Goal: Task Accomplishment & Management: Complete application form

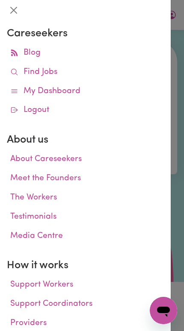
click at [22, 75] on link "Find Jobs" at bounding box center [85, 72] width 157 height 19
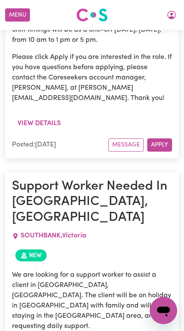
scroll to position [560, 0]
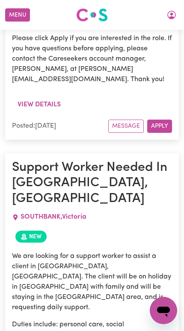
click at [172, 13] on icon "My Account" at bounding box center [171, 14] width 3 height 3
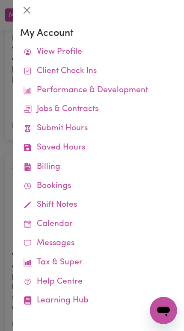
click at [32, 131] on link "Submit Hours" at bounding box center [98, 128] width 157 height 19
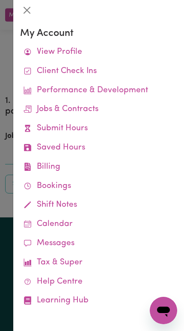
click at [10, 123] on div at bounding box center [92, 165] width 184 height 331
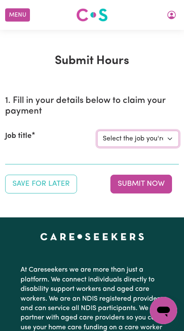
click at [168, 142] on select "Select the job you're submitting hours for... [[PERSON_NAME]] Support Worker Ne…" at bounding box center [138, 139] width 82 height 16
select select "14115"
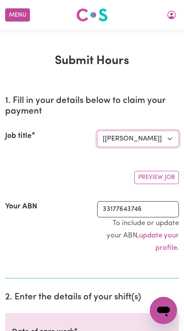
scroll to position [145, 0]
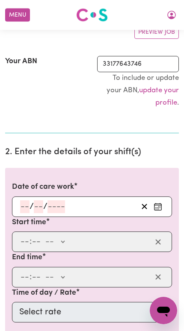
click at [164, 202] on button "Enter the date of care work" at bounding box center [158, 206] width 14 height 13
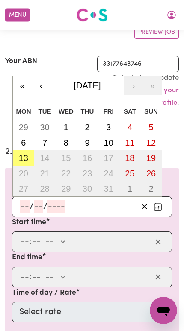
click at [20, 156] on abbr "13" at bounding box center [23, 157] width 9 height 9
type input "[DATE]"
type input "13"
type input "10"
type input "2025"
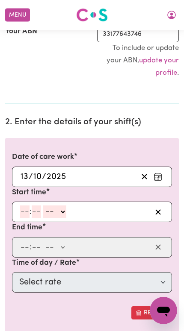
click at [23, 210] on input "number" at bounding box center [24, 211] width 9 height 13
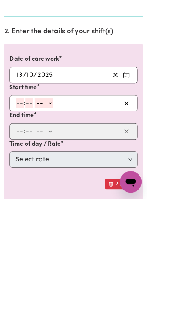
type input "3"
type input "0"
click at [53, 206] on select "-- AM PM" at bounding box center [52, 212] width 23 height 13
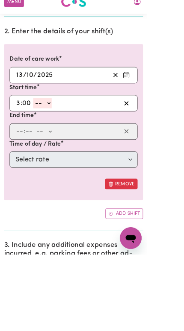
select select "pm"
type input "15:00"
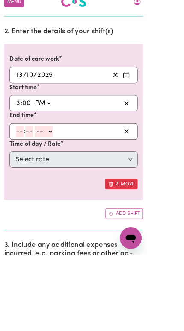
click at [21, 171] on input "number" at bounding box center [24, 177] width 9 height 13
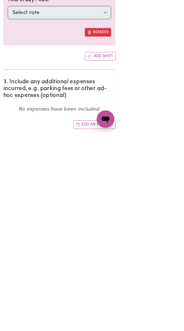
scroll to position [312, 0]
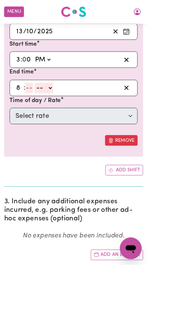
type input "8"
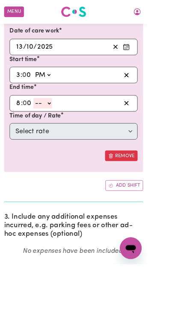
type input "0"
click at [59, 123] on select "-- AM PM" at bounding box center [53, 129] width 23 height 13
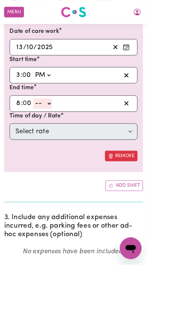
select select "pm"
type input "20:00"
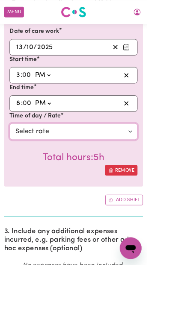
click at [155, 169] on select "Select rate $57.17 - Weekday Daytime - Assistance with Self Care Activities - S…" at bounding box center [92, 164] width 160 height 21
select select "63213"
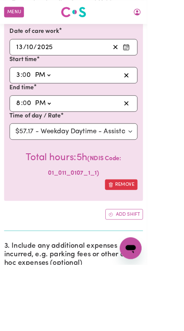
click at [167, 269] on button "Add shift" at bounding box center [155, 267] width 47 height 13
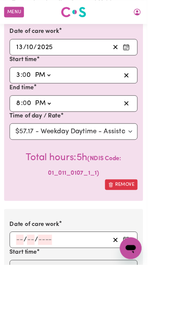
click at [167, 290] on div "/ /" at bounding box center [92, 300] width 160 height 21
click at [163, 299] on button "Enter the date of care work" at bounding box center [158, 299] width 14 height 13
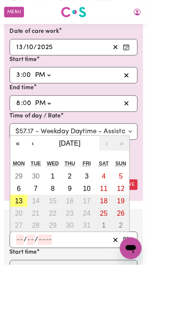
click at [26, 253] on abbr "13" at bounding box center [23, 250] width 9 height 9
type input "[DATE]"
type input "13"
type input "10"
type input "2025"
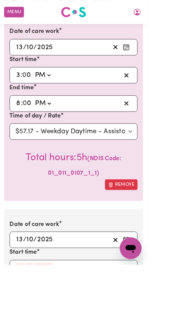
click at [21, 331] on input "number" at bounding box center [24, 335] width 9 height 13
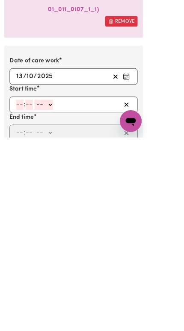
type input "8"
type input "0"
click at [53, 284] on select "-- AM PM" at bounding box center [53, 290] width 23 height 13
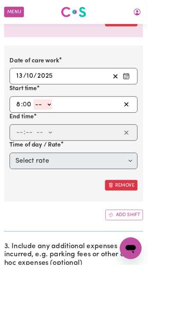
select select "pm"
type input "20:00"
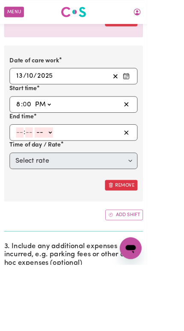
click at [23, 163] on input "number" at bounding box center [24, 165] width 9 height 13
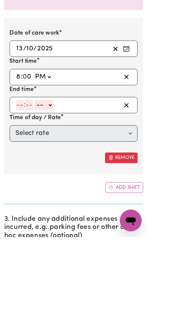
type input "3"
type input "90"
click at [22, 160] on input "3" at bounding box center [23, 166] width 6 height 13
type input "9"
type input "30"
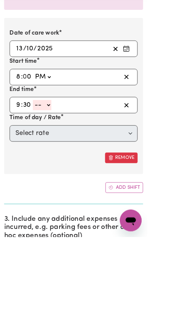
click at [55, 160] on select "-- AM PM" at bounding box center [52, 166] width 23 height 13
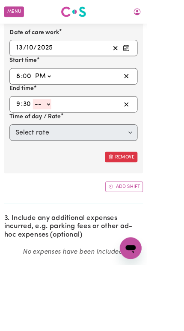
select select "pm"
type input "21:30"
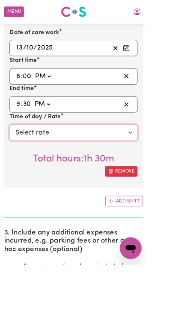
click at [23, 164] on select "Select rate $129.94 - Public Holiday - Assistance with Self Care Activities - S…" at bounding box center [92, 166] width 160 height 21
select select "63184"
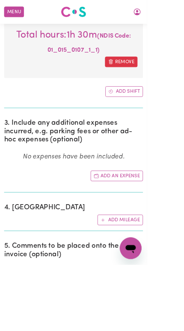
scroll to position [823, 0]
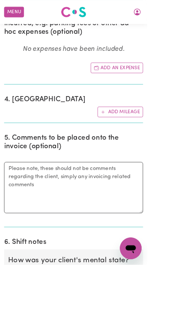
radio input "true"
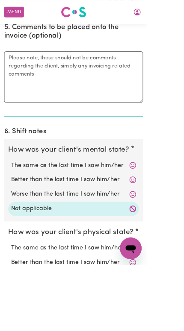
scroll to position [1040, 0]
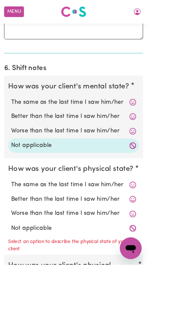
click at [157, 280] on label "Not applicable" at bounding box center [92, 285] width 156 height 11
click at [14, 280] on input "Not applicable" at bounding box center [13, 280] width 0 height 0
radio input "true"
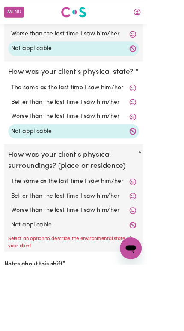
scroll to position [1231, 0]
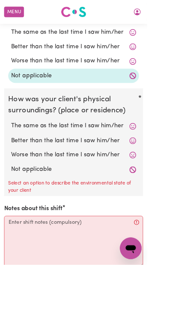
click at [22, 206] on label "Not applicable" at bounding box center [92, 211] width 156 height 11
click at [14, 206] on input "Not applicable" at bounding box center [13, 206] width 0 height 0
radio input "true"
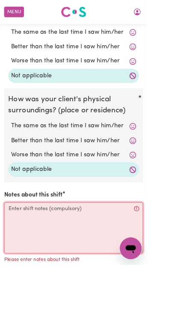
click at [134, 292] on textarea "Notes about this shift" at bounding box center [91, 285] width 173 height 64
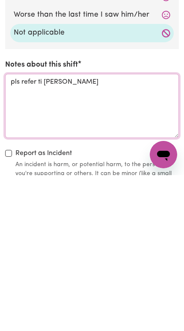
click at [41, 230] on textarea "pls refer ti [PERSON_NAME]" at bounding box center [91, 262] width 173 height 64
click at [44, 230] on textarea "pls refer ti [PERSON_NAME]" at bounding box center [91, 262] width 173 height 64
type textarea "pls refer to [PERSON_NAME]"
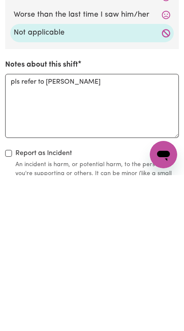
scroll to position [1410, 0]
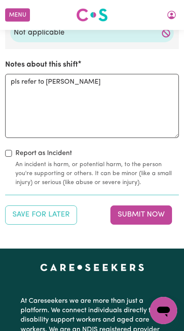
click at [156, 205] on button "Submit Now" at bounding box center [141, 214] width 62 height 19
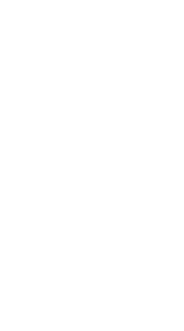
scroll to position [0, 0]
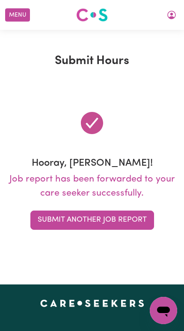
click at [136, 225] on button "Submit Another Job Report" at bounding box center [91, 220] width 123 height 19
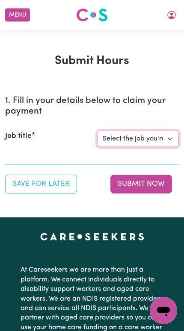
click at [165, 144] on select "Select the job you're submitting hours for... [[PERSON_NAME]] Support Worker Ne…" at bounding box center [138, 139] width 82 height 16
select select "14115"
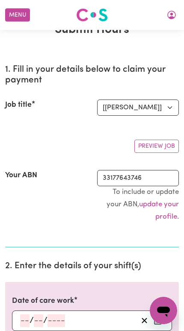
scroll to position [115, 0]
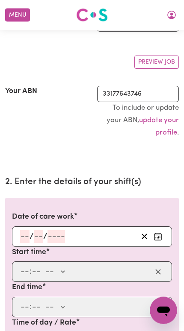
click at [158, 234] on icon "Enter the date of care work" at bounding box center [157, 236] width 9 height 9
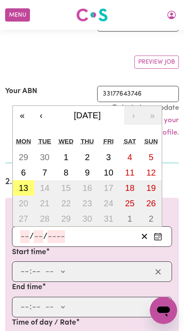
click at [18, 182] on button "13" at bounding box center [23, 187] width 21 height 15
type input "[DATE]"
type input "13"
type input "10"
type input "2025"
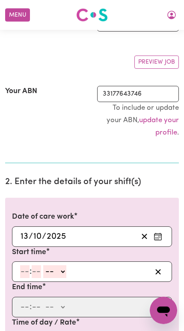
click at [23, 265] on input "number" at bounding box center [24, 271] width 9 height 13
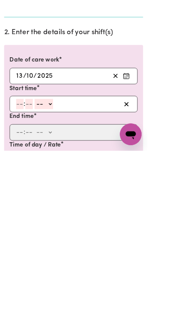
type input "3"
type input "0"
click at [51, 266] on select "-- AM PM" at bounding box center [52, 272] width 23 height 13
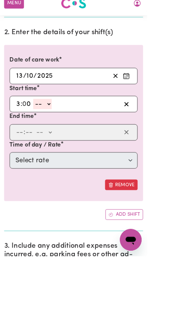
click at [20, 135] on input "3" at bounding box center [23, 141] width 6 height 13
type input "4"
click at [53, 135] on select "-- AM PM" at bounding box center [53, 141] width 23 height 13
select select "pm"
type input "16:00"
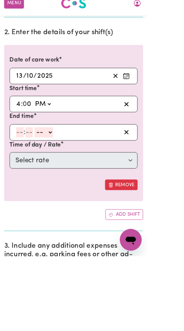
click at [15, 166] on div ": -- AM PM" at bounding box center [92, 176] width 160 height 21
click at [20, 166] on div ": -- AM PM" at bounding box center [92, 176] width 160 height 21
click at [21, 170] on input "number" at bounding box center [24, 176] width 9 height 13
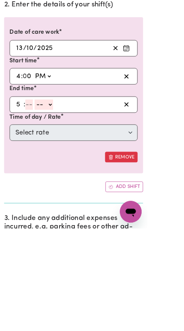
type input "5"
type input "0"
click at [55, 170] on select "-- AM PM" at bounding box center [53, 176] width 23 height 13
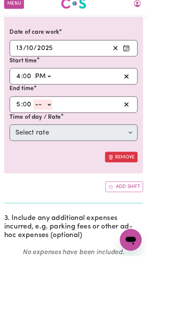
select select "pm"
type input "17:00"
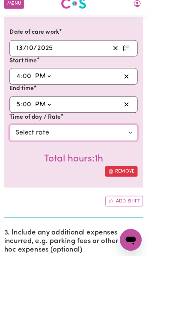
click at [28, 170] on select "Select rate $57.17 - Weekday Daytime - Assistance with Self Care Activities - S…" at bounding box center [92, 176] width 160 height 21
select select "63213"
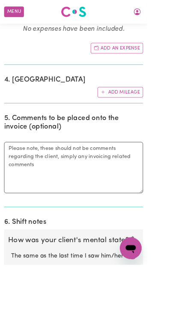
scroll to position [622, 0]
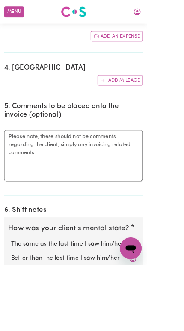
radio input "true"
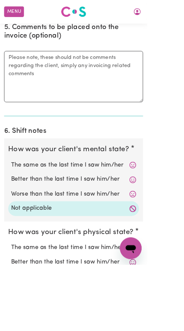
scroll to position [799, 0]
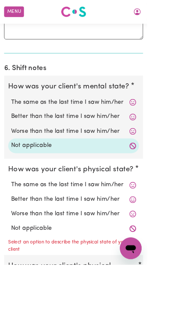
click at [166, 282] on icon at bounding box center [165, 286] width 9 height 9
click at [158, 280] on label "Not applicable" at bounding box center [92, 285] width 156 height 11
click at [14, 280] on input "Not applicable" at bounding box center [13, 280] width 0 height 0
radio input "true"
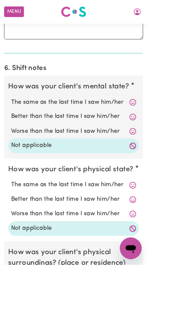
radio input "true"
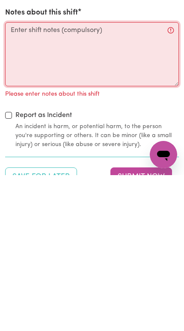
scroll to position [1083, 0]
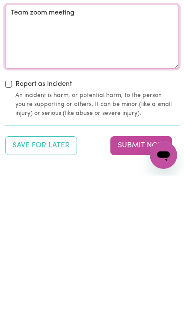
type textarea "Team zoom meeting"
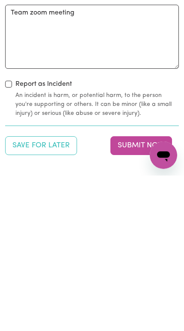
click at [152, 292] on button "Submit Now" at bounding box center [141, 301] width 62 height 19
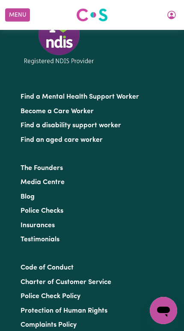
scroll to position [476, 0]
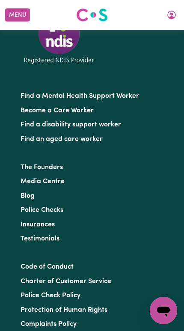
click at [170, 13] on icon "My Account" at bounding box center [171, 15] width 10 height 10
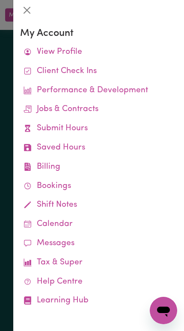
click at [0, 0] on link "Job Reports" at bounding box center [0, 0] width 0 height 0
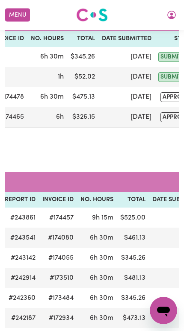
scroll to position [22, 0]
